Goal: Communication & Community: Answer question/provide support

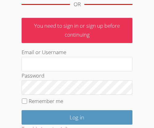
scroll to position [126, 0]
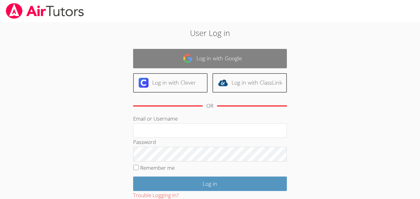
click at [238, 67] on link "Log in with Google" at bounding box center [210, 58] width 154 height 19
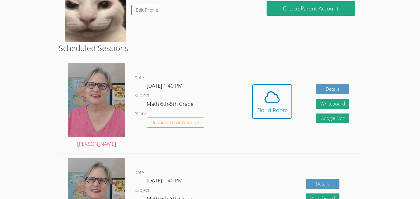
scroll to position [120, 0]
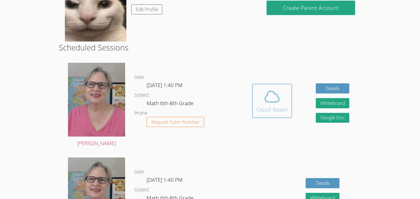
click at [262, 92] on span at bounding box center [272, 96] width 31 height 17
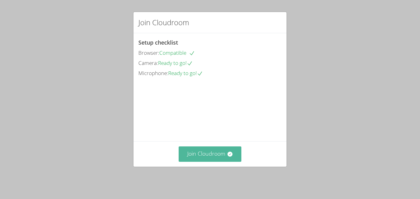
click at [211, 159] on button "Join Cloudroom" at bounding box center [210, 153] width 63 height 15
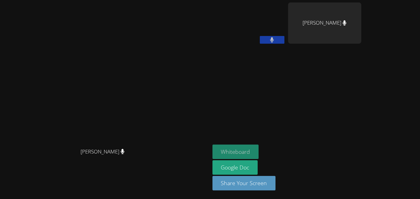
click at [259, 148] on button "Whiteboard" at bounding box center [236, 152] width 46 height 14
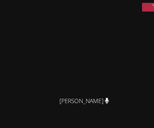
scroll to position [152, 0]
click at [123, 113] on video at bounding box center [77, 107] width 92 height 84
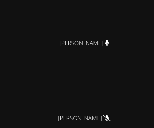
scroll to position [202, 0]
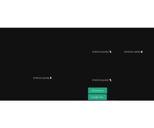
scroll to position [0, 0]
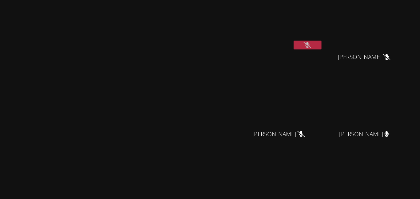
click at [285, 41] on button at bounding box center [272, 40] width 25 height 8
click at [285, 40] on button at bounding box center [272, 40] width 25 height 8
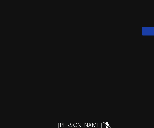
scroll to position [135, 0]
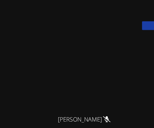
click at [123, 62] on video at bounding box center [77, 57] width 92 height 84
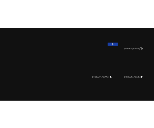
scroll to position [0, 0]
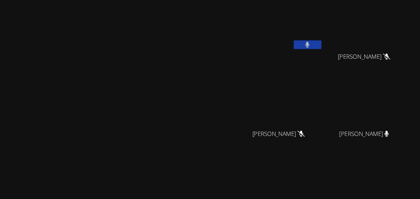
click at [285, 38] on button at bounding box center [272, 40] width 25 height 8
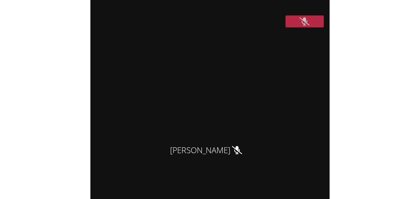
scroll to position [144, 0]
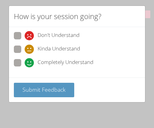
click at [32, 61] on icon at bounding box center [29, 62] width 9 height 9
click at [30, 61] on input "Completely Understand" at bounding box center [27, 61] width 5 height 5
radio input "true"
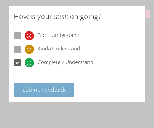
click at [27, 86] on span "Submit Feedback" at bounding box center [43, 89] width 43 height 7
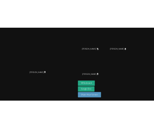
scroll to position [0, 0]
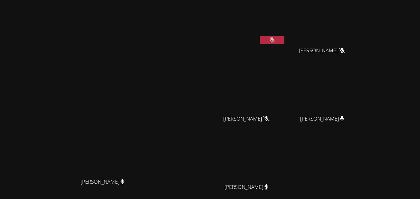
click at [285, 42] on button at bounding box center [272, 40] width 25 height 8
click at [274, 42] on icon at bounding box center [272, 39] width 4 height 5
click at [275, 41] on icon at bounding box center [272, 39] width 6 height 5
click at [274, 40] on icon at bounding box center [272, 39] width 4 height 5
